Goal: Task Accomplishment & Management: Manage account settings

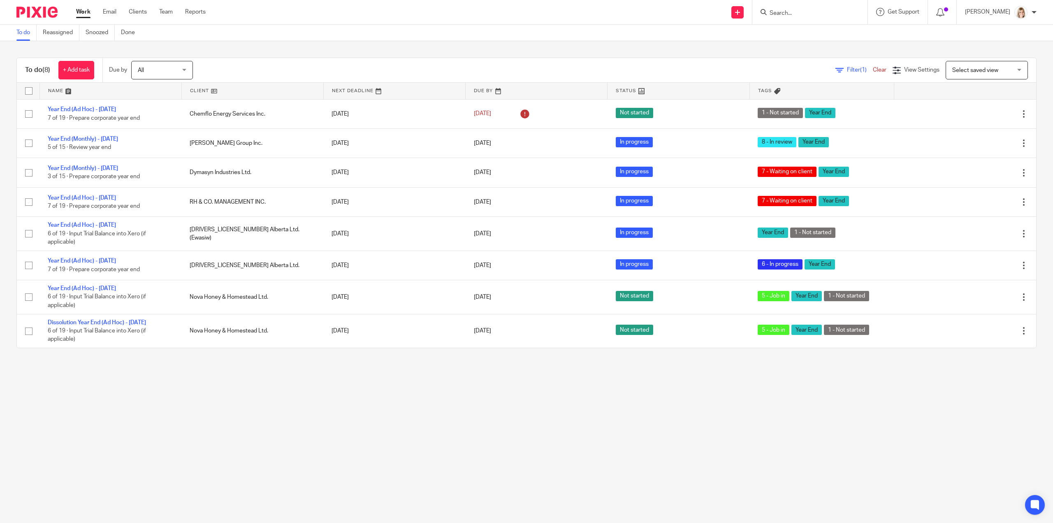
click at [795, 18] on div at bounding box center [810, 12] width 115 height 24
click at [800, 14] on input "Search" at bounding box center [806, 13] width 74 height 7
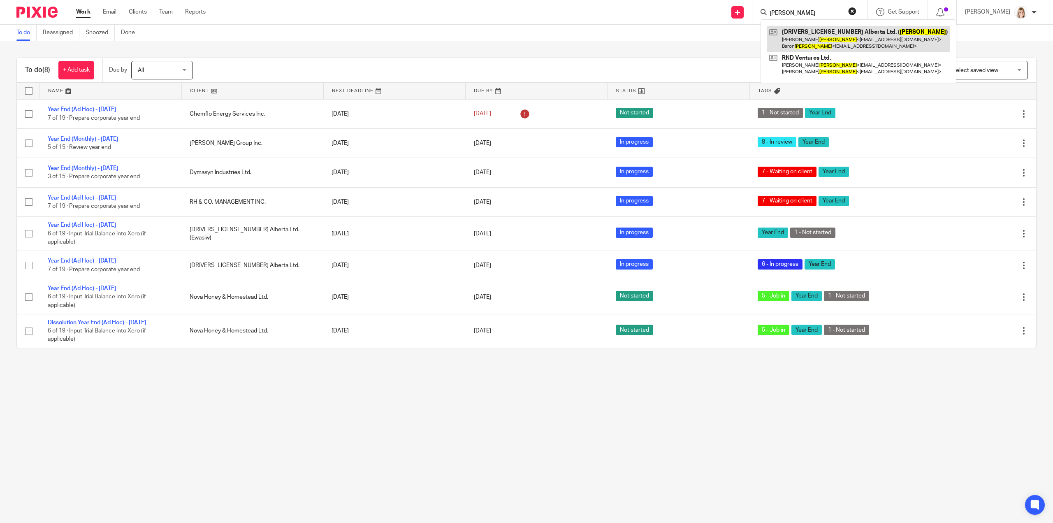
type input "zenner"
click at [864, 41] on link at bounding box center [858, 39] width 183 height 26
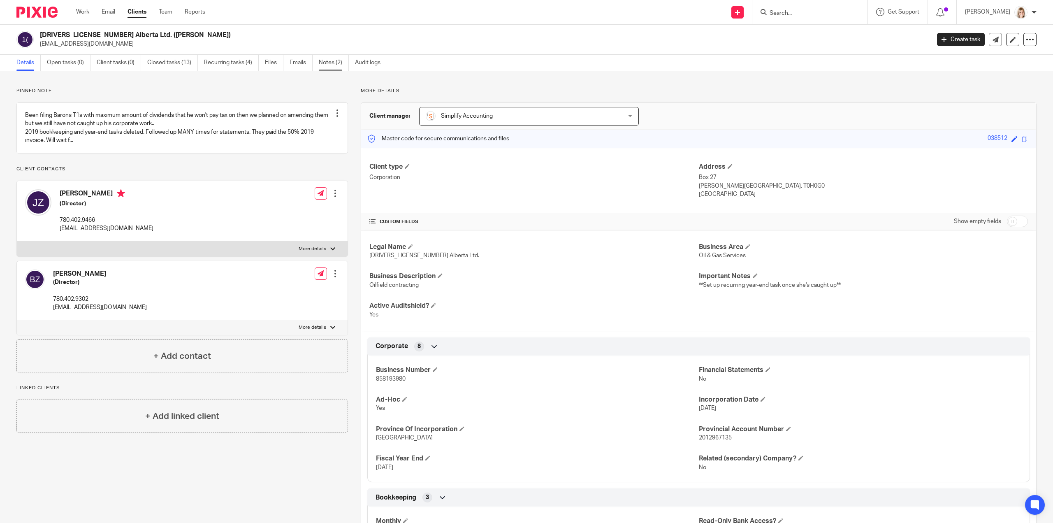
click at [321, 63] on link "Notes (2)" at bounding box center [334, 63] width 30 height 16
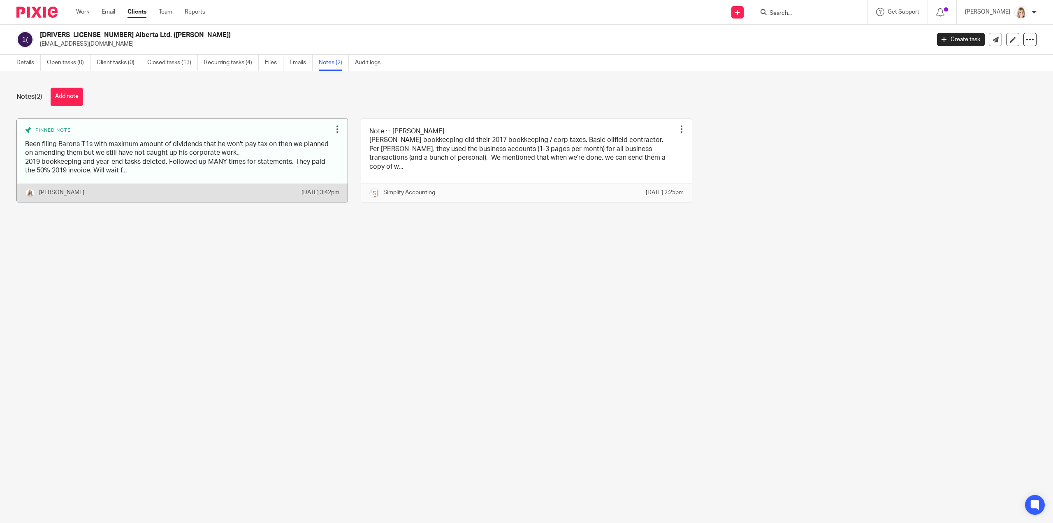
click at [170, 180] on link at bounding box center [182, 160] width 331 height 83
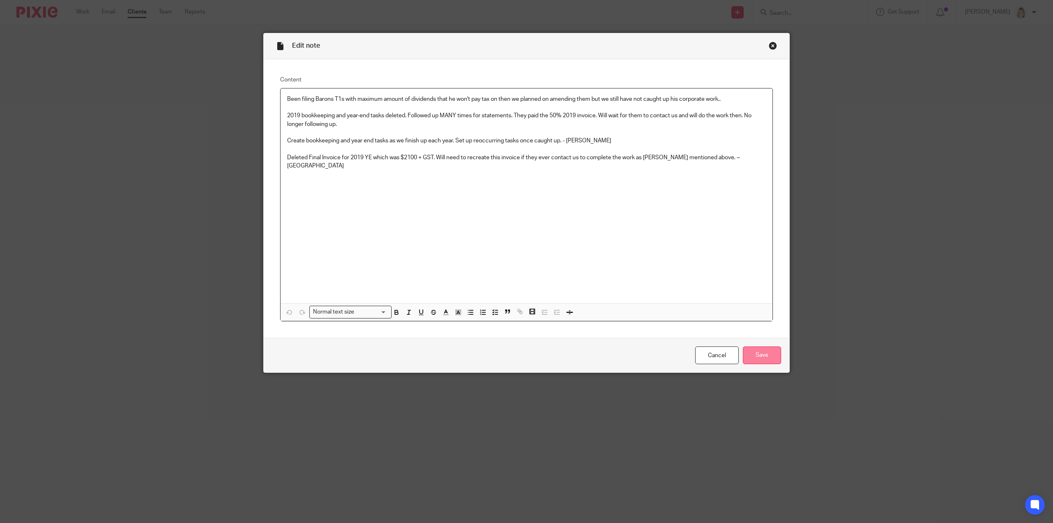
drag, startPoint x: 767, startPoint y: 362, endPoint x: 761, endPoint y: 360, distance: 6.1
click at [767, 362] on input "Save" at bounding box center [762, 356] width 38 height 18
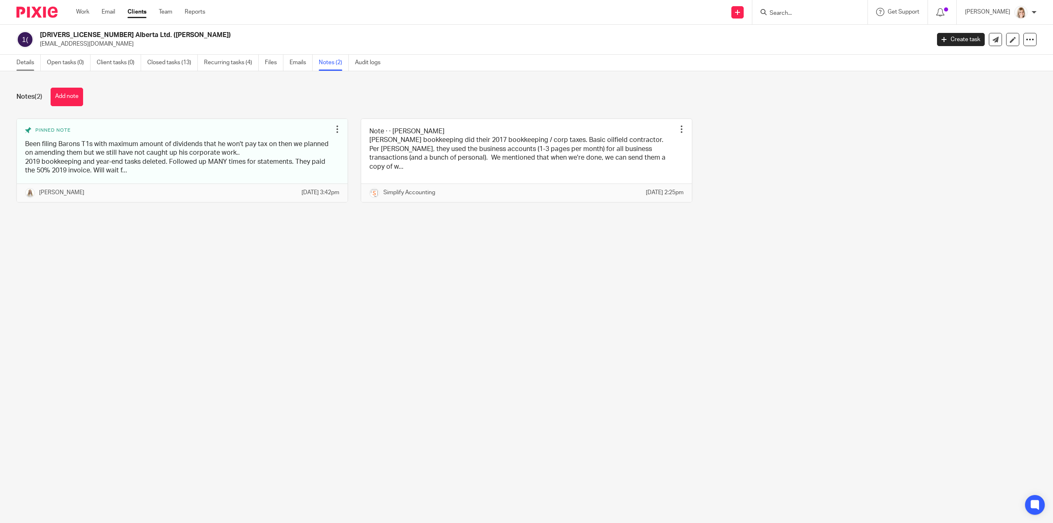
click at [22, 59] on link "Details" at bounding box center [28, 63] width 24 height 16
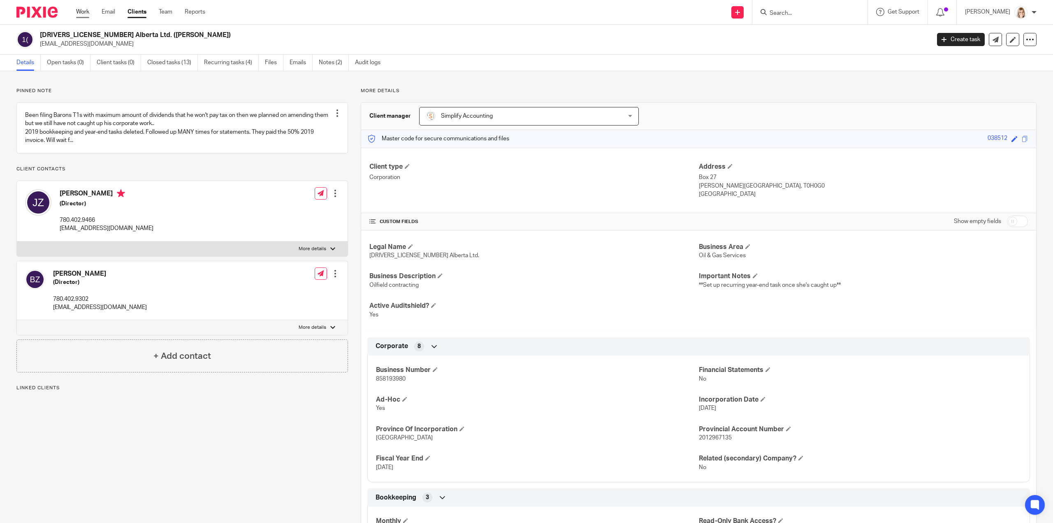
click at [86, 12] on link "Work" at bounding box center [82, 12] width 13 height 8
